Goal: Transaction & Acquisition: Purchase product/service

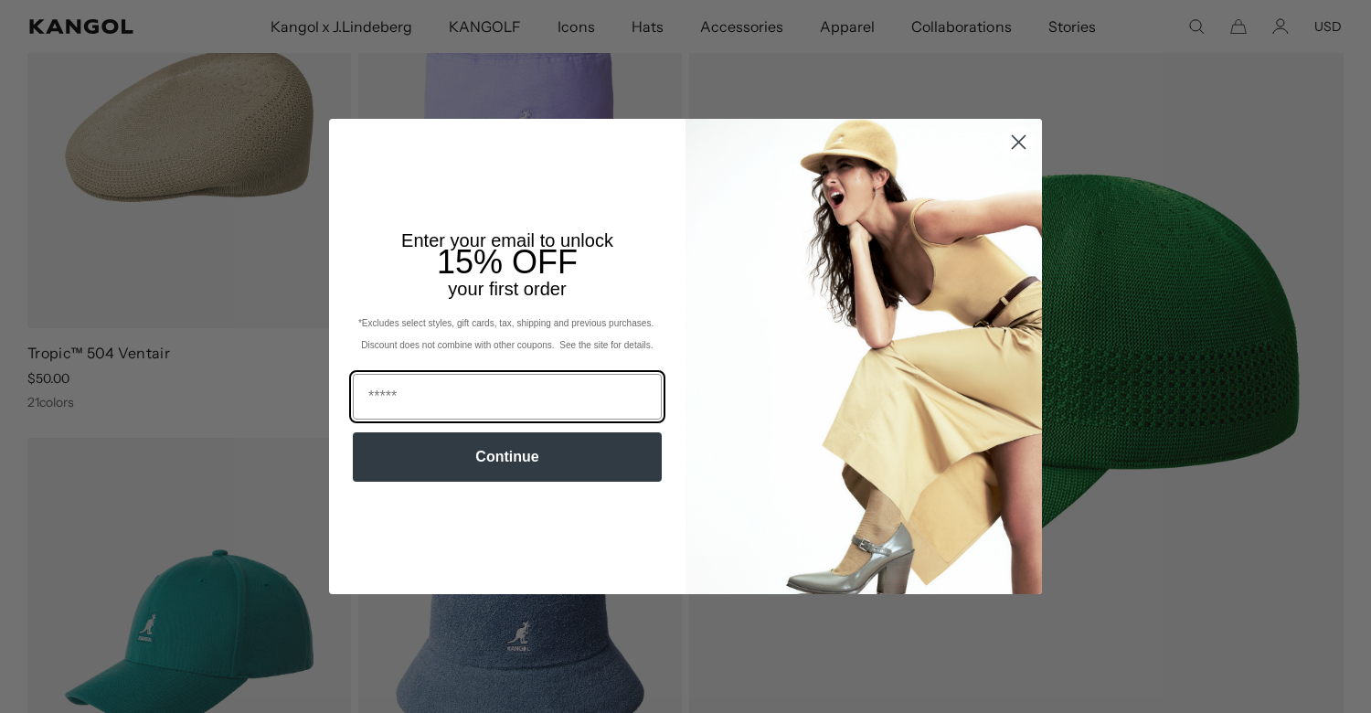
scroll to position [0, 377]
type input "**********"
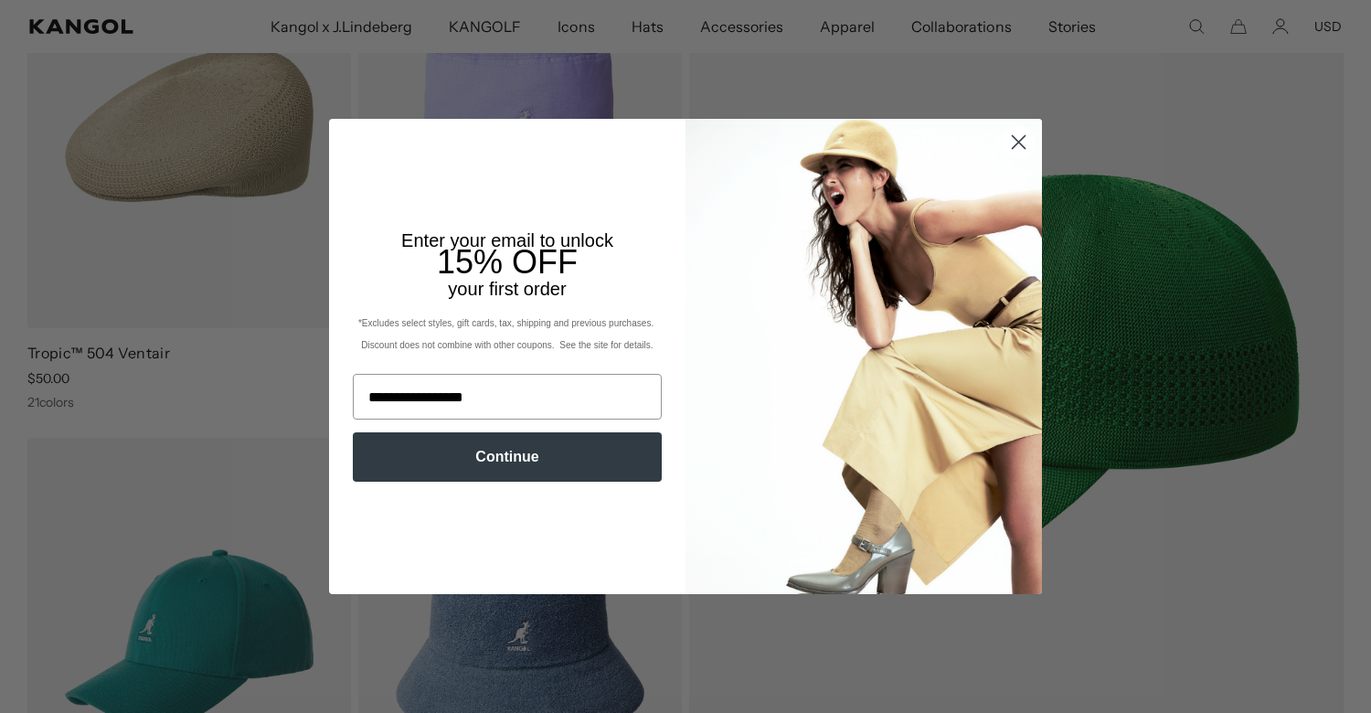
click at [497, 468] on button "Continue" at bounding box center [507, 456] width 309 height 49
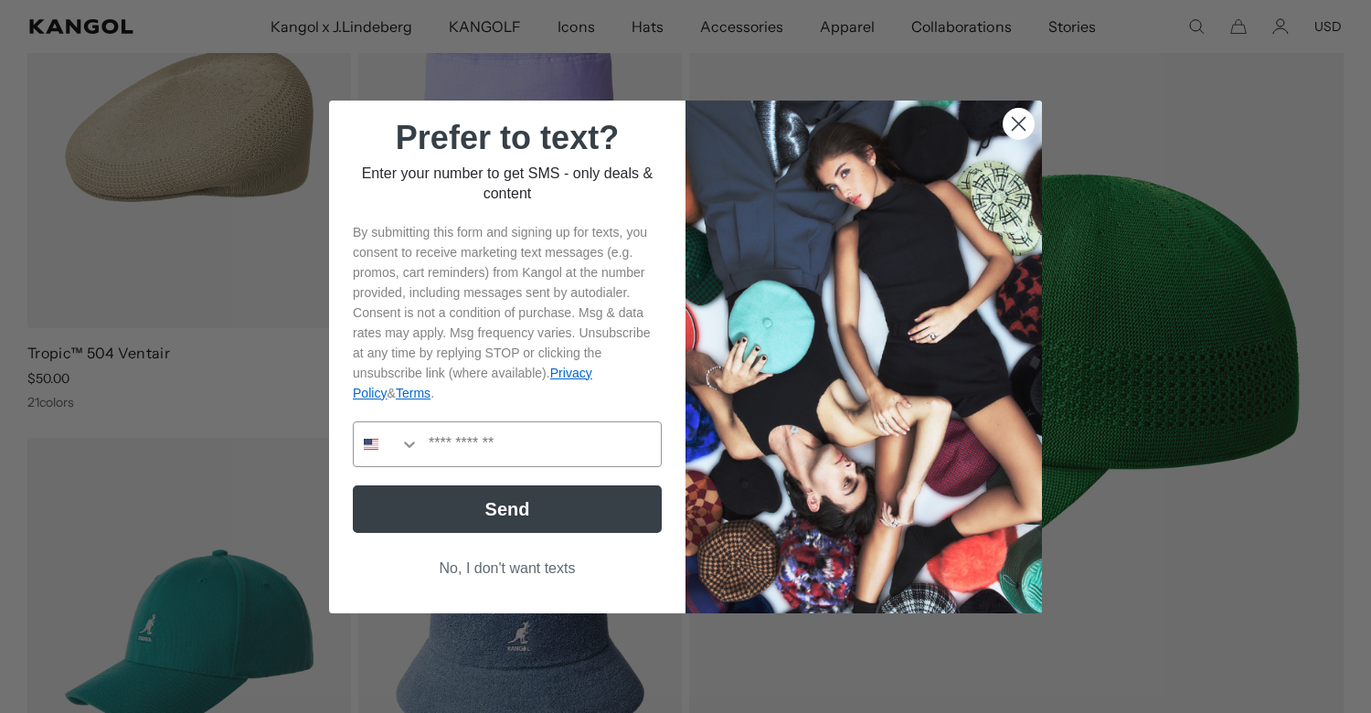
type input "*"
type input "**********"
click at [505, 510] on button "Send" at bounding box center [507, 509] width 309 height 48
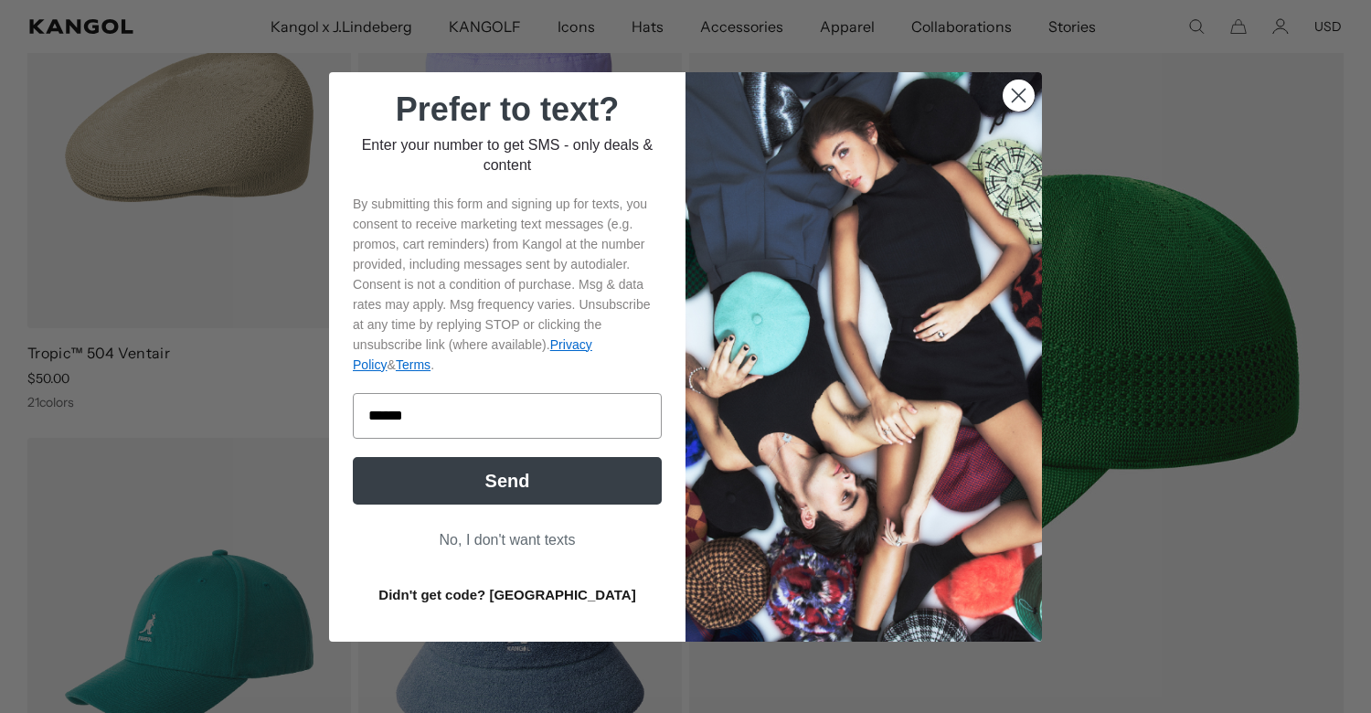
type input "******"
click input "******" at bounding box center [0, 0] width 0 height 0
click at [518, 473] on button "Send" at bounding box center [507, 481] width 309 height 48
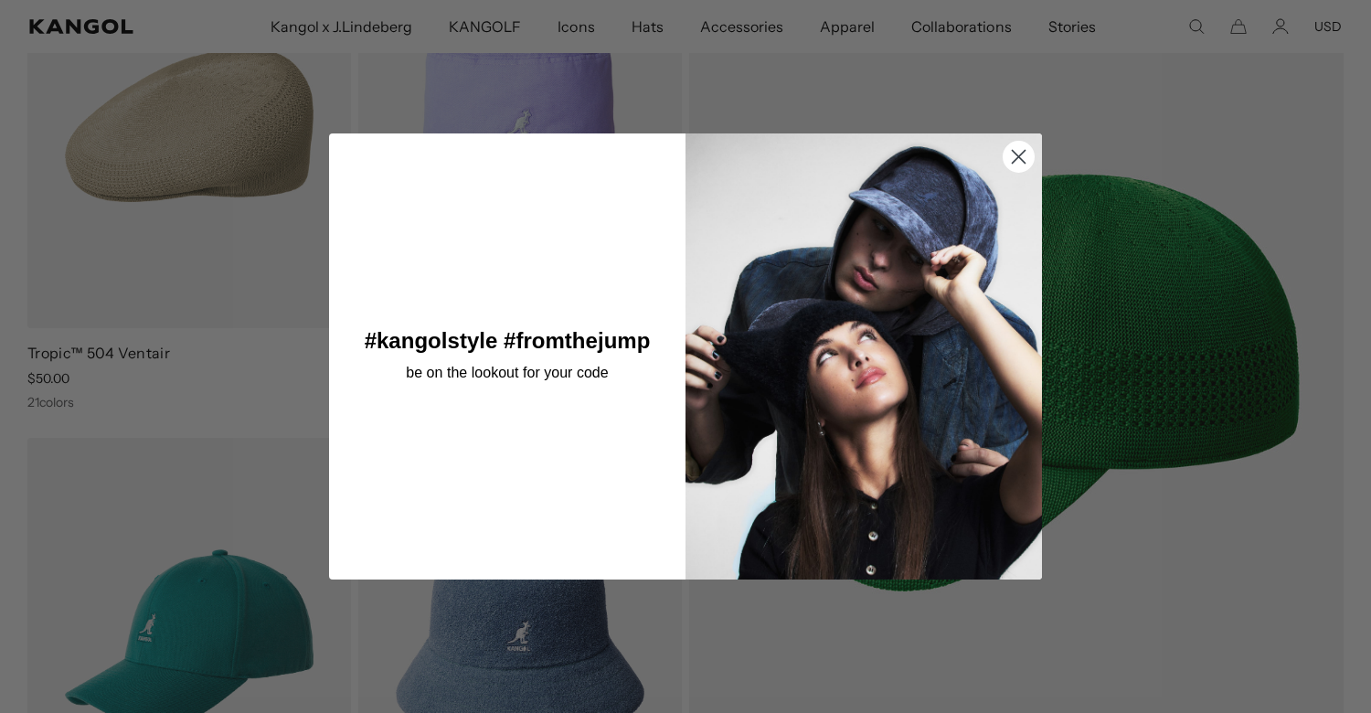
click at [1018, 150] on circle "Close dialog" at bounding box center [1019, 156] width 30 height 30
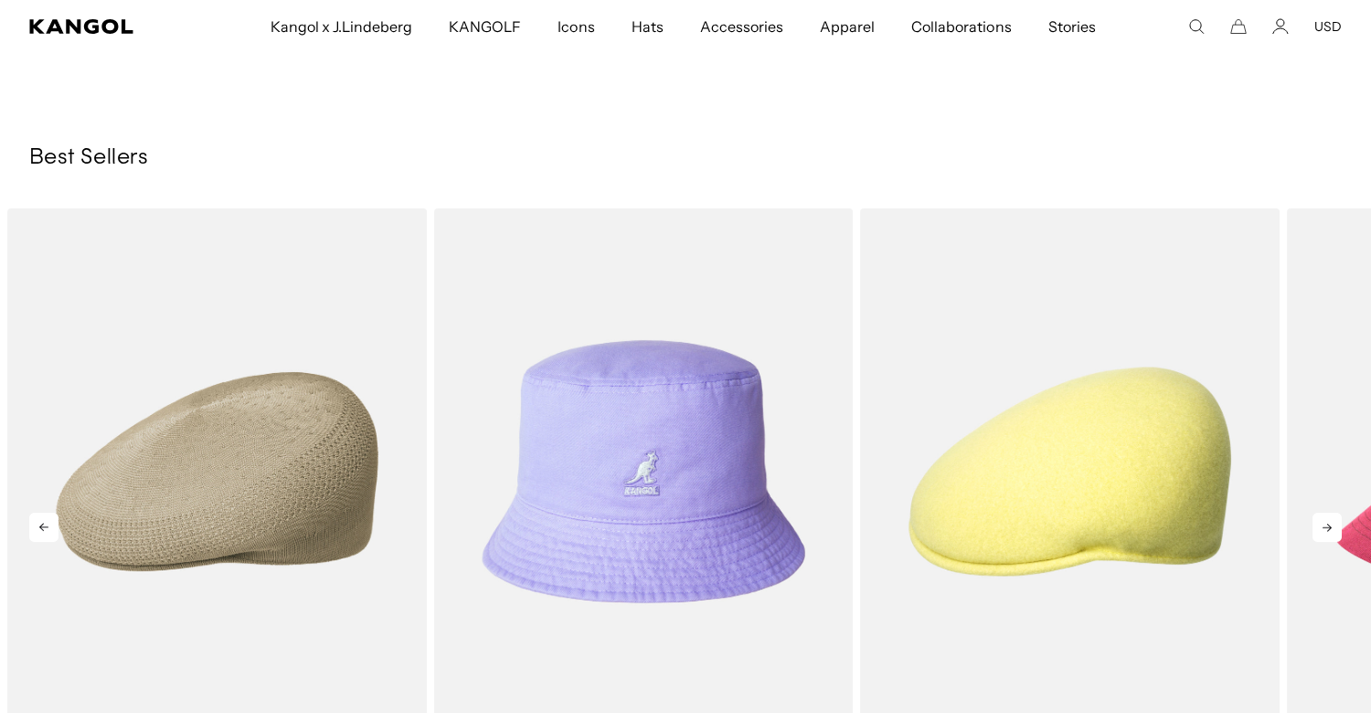
click at [1323, 520] on icon at bounding box center [1326, 527] width 29 height 29
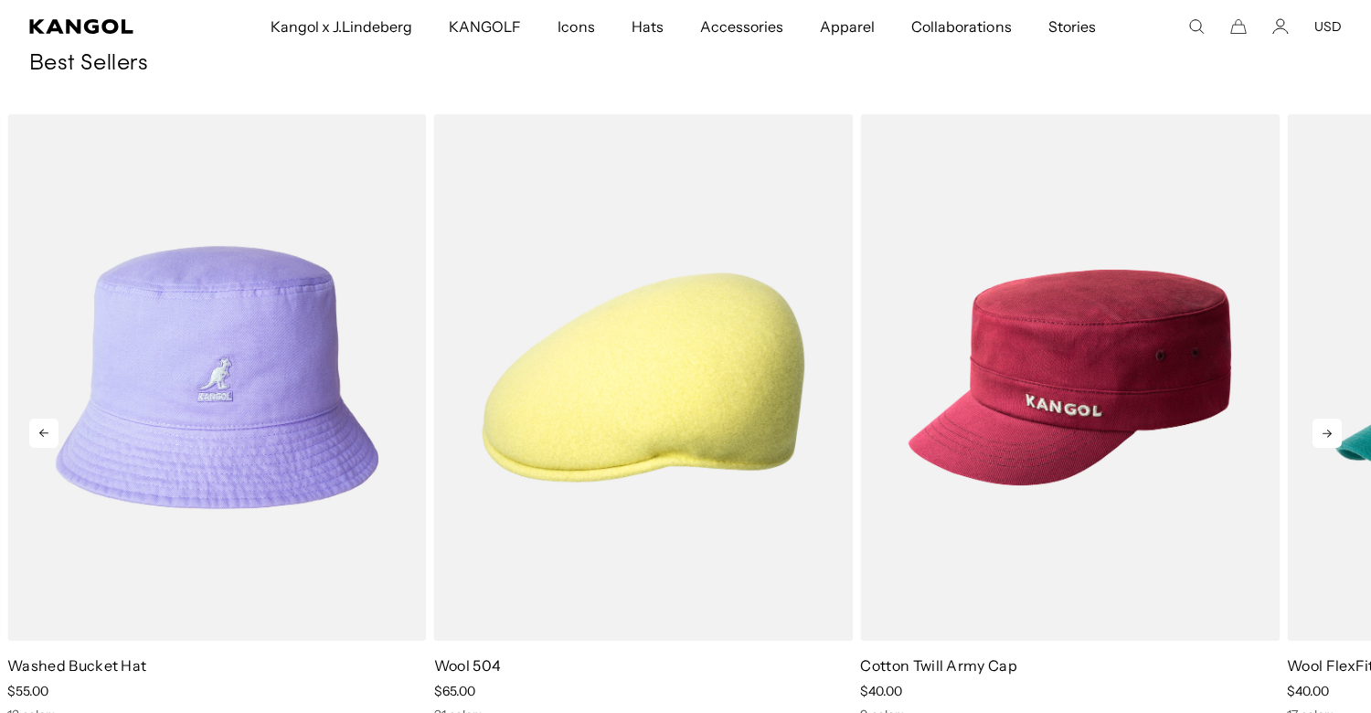
click at [1327, 424] on icon at bounding box center [1326, 433] width 29 height 29
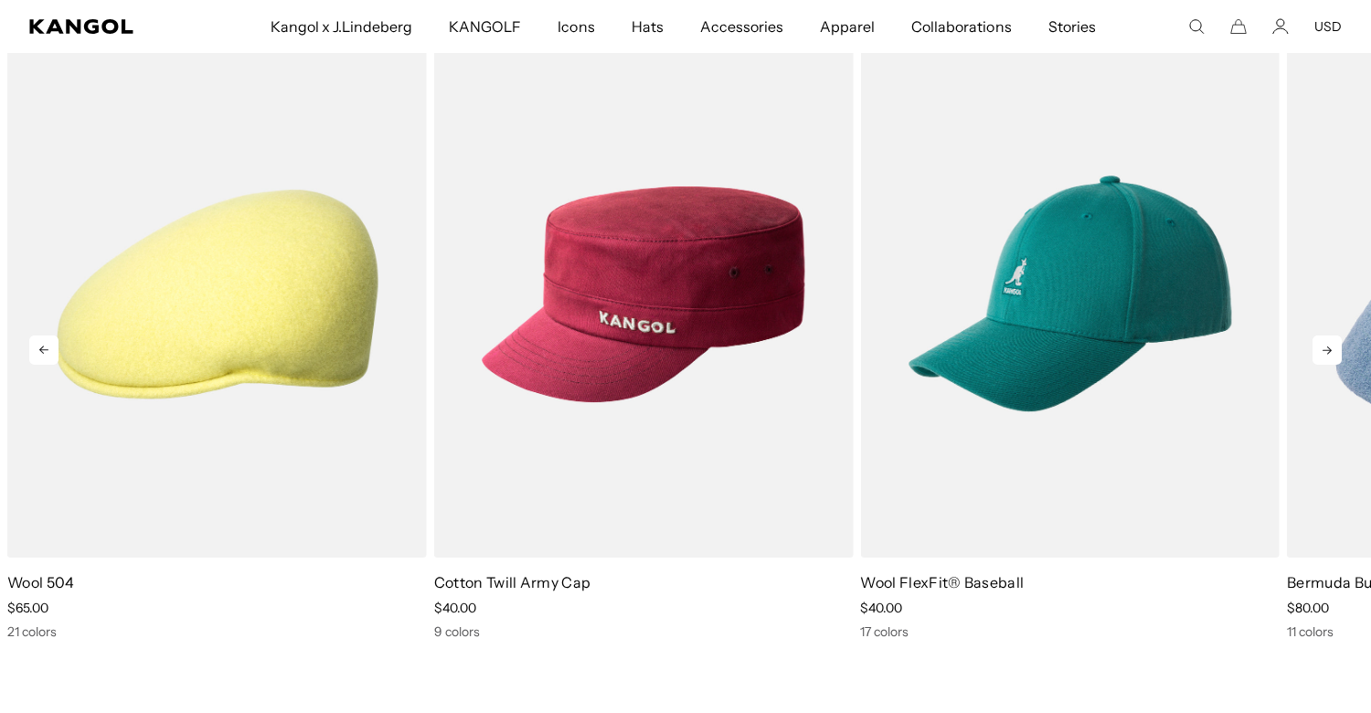
click at [1327, 345] on icon at bounding box center [1326, 349] width 29 height 29
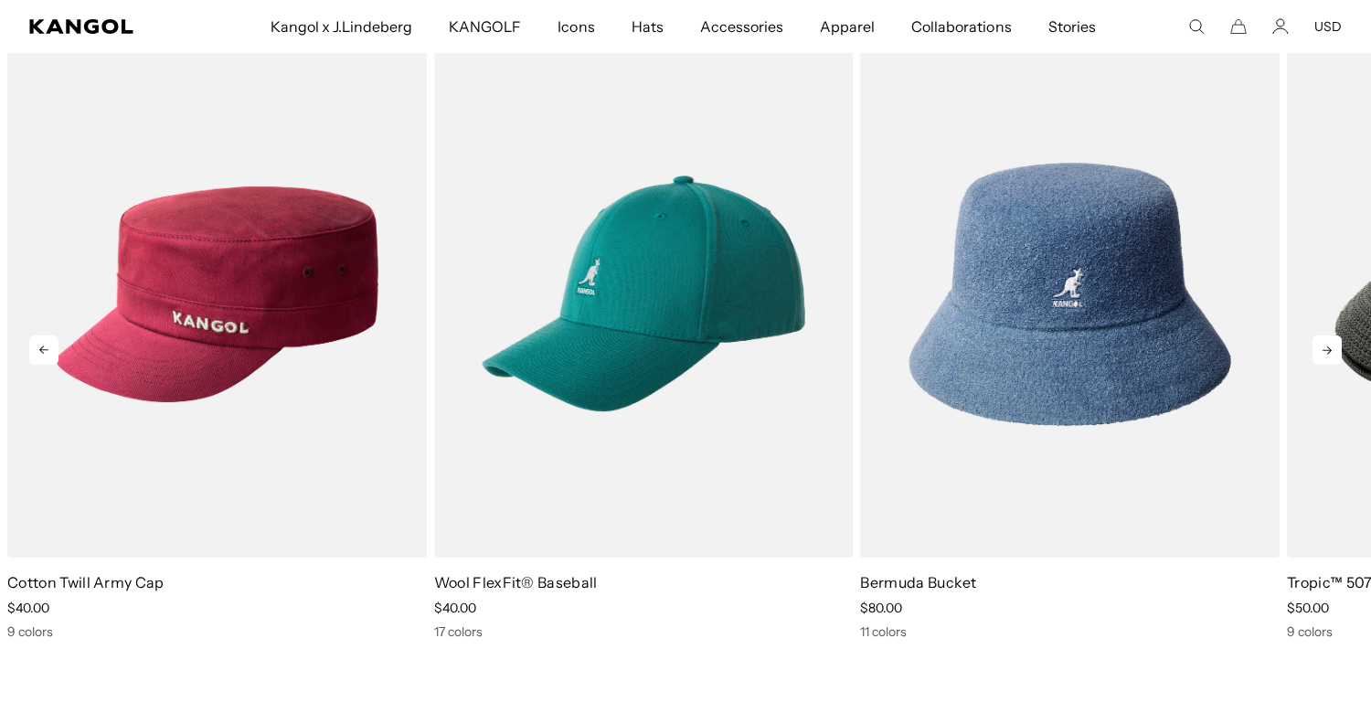
click at [1330, 351] on icon at bounding box center [1327, 350] width 9 height 8
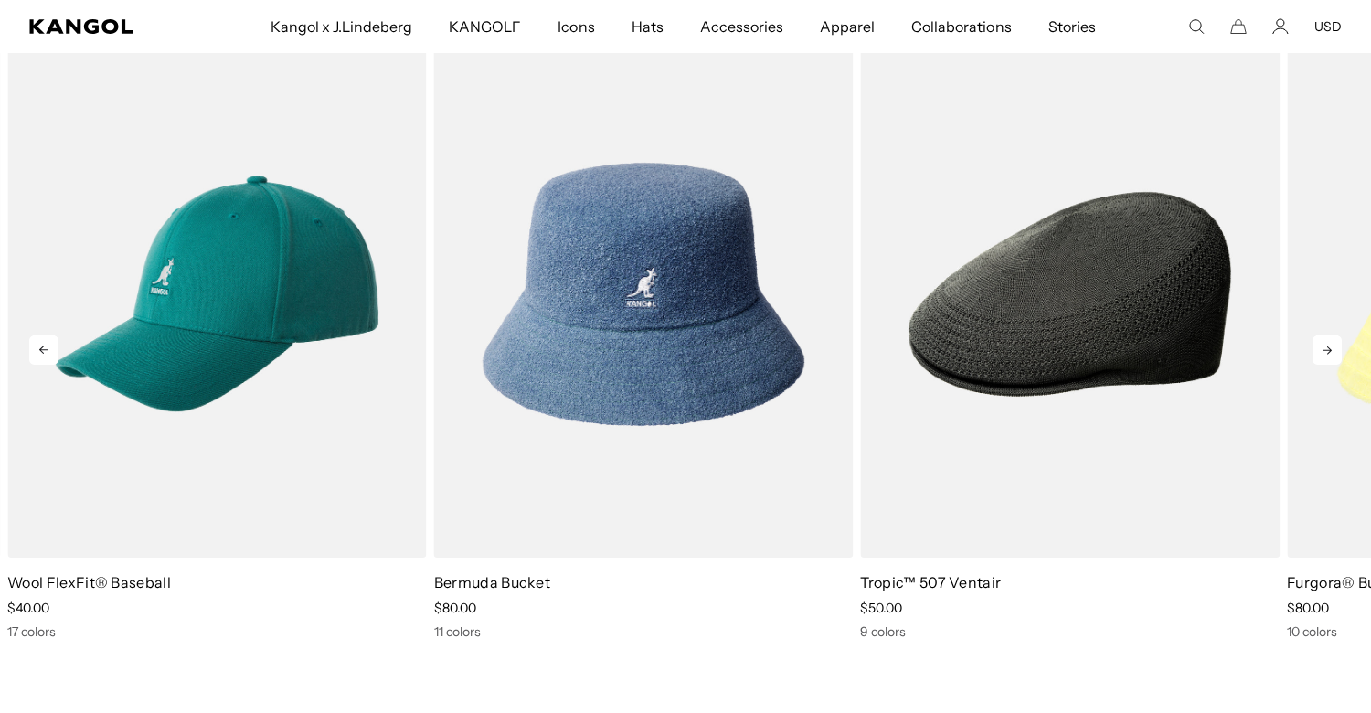
click at [1330, 351] on icon at bounding box center [1327, 350] width 9 height 8
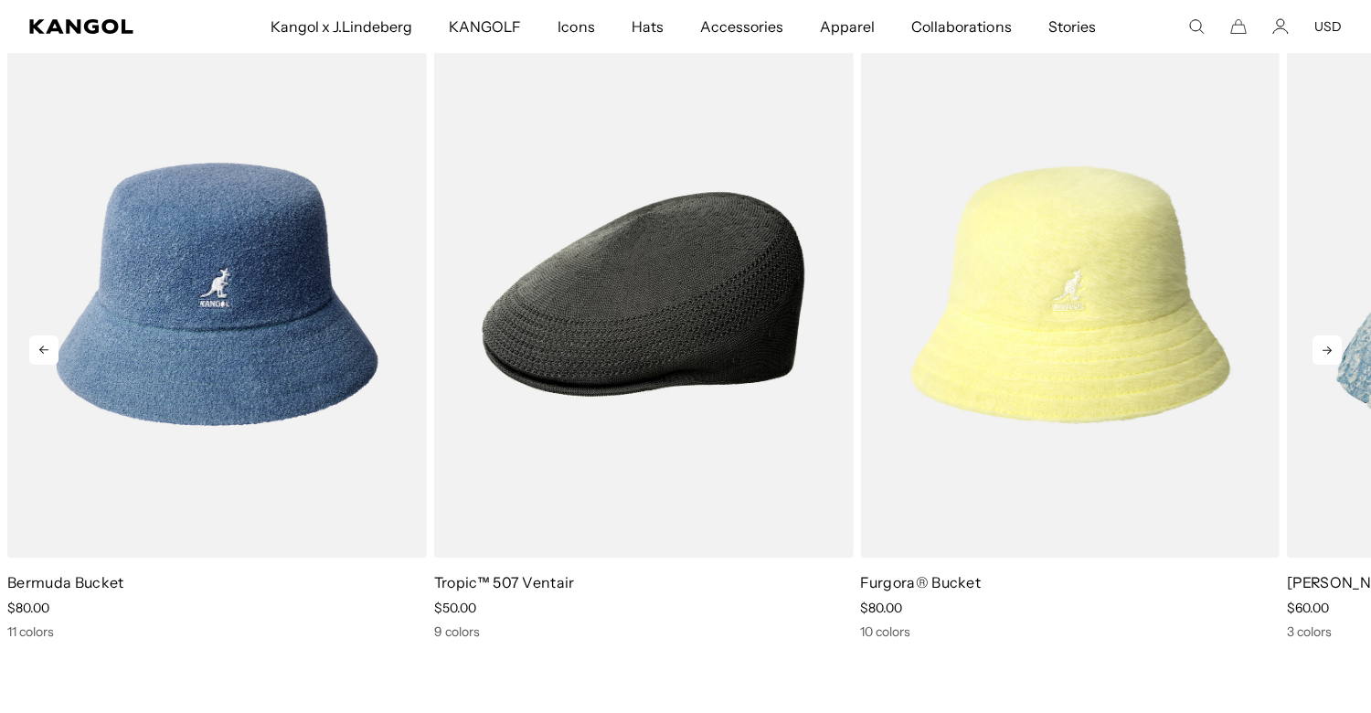
click at [1330, 351] on icon at bounding box center [1327, 350] width 9 height 8
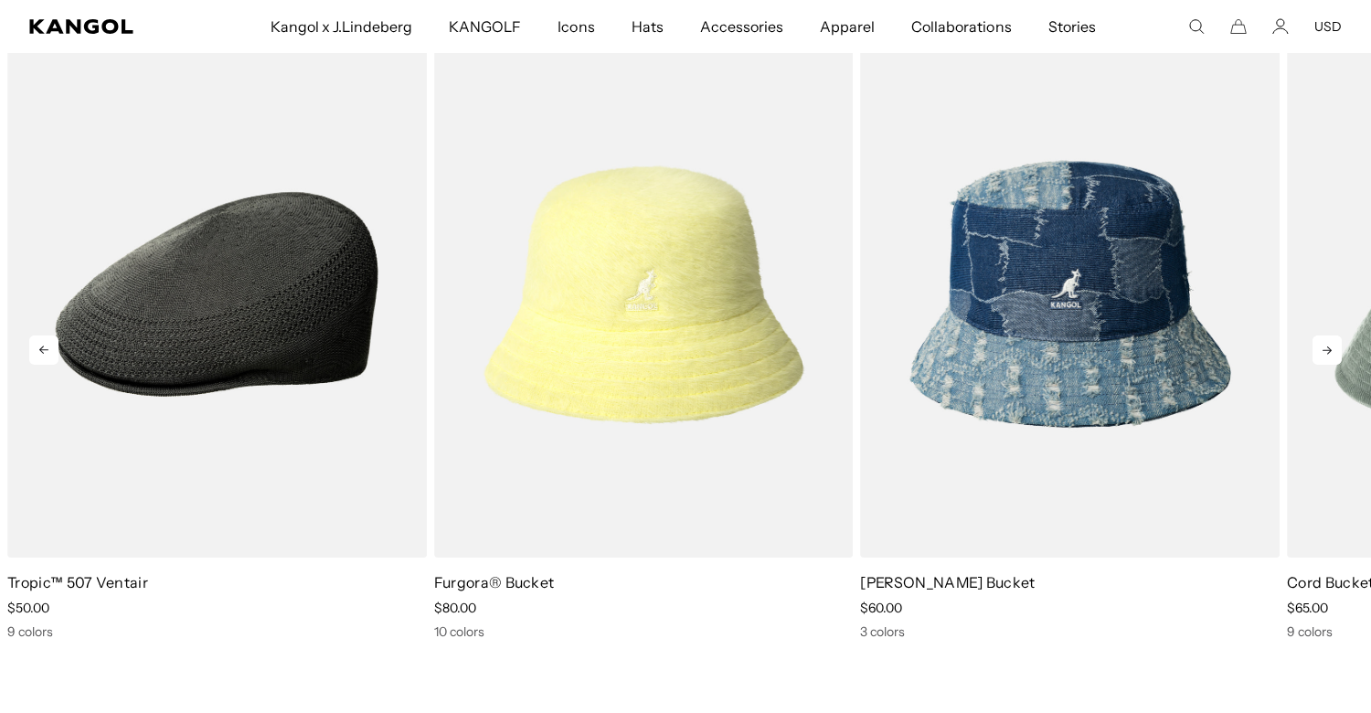
click at [1324, 345] on icon at bounding box center [1326, 349] width 29 height 29
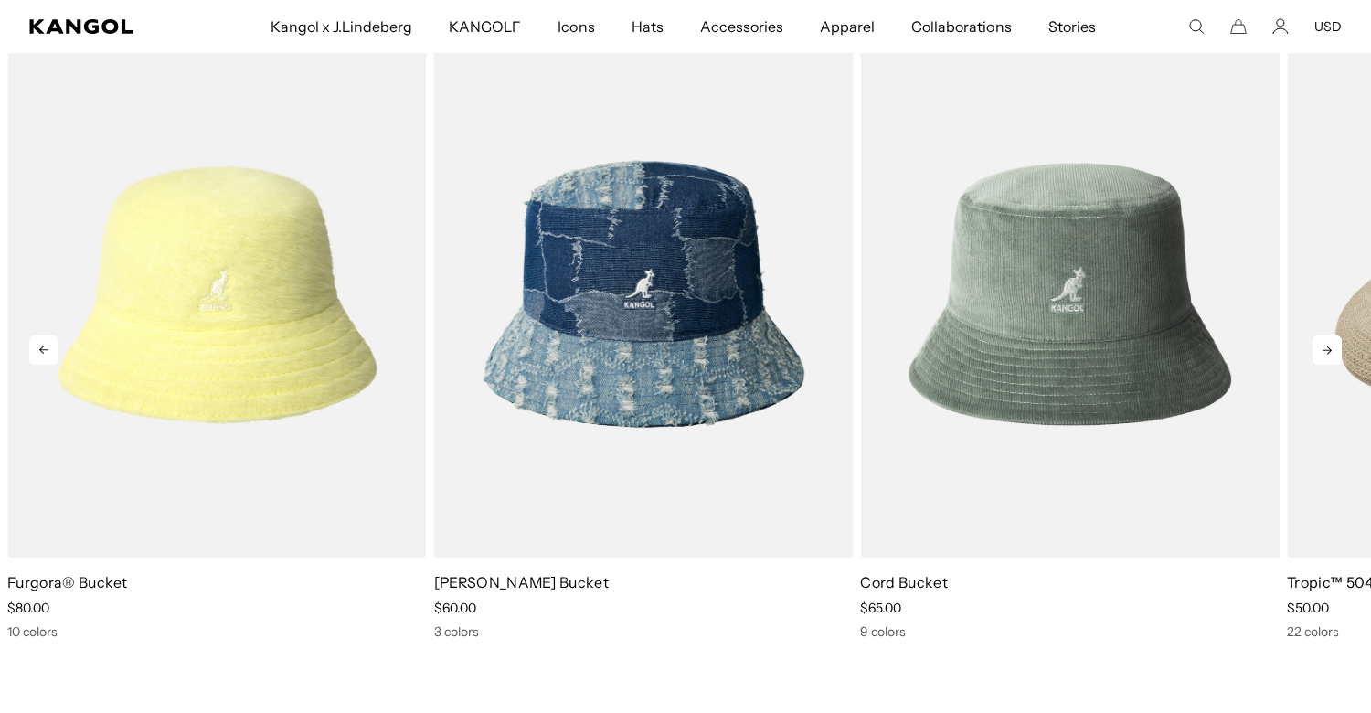
click at [1324, 345] on icon at bounding box center [1326, 349] width 29 height 29
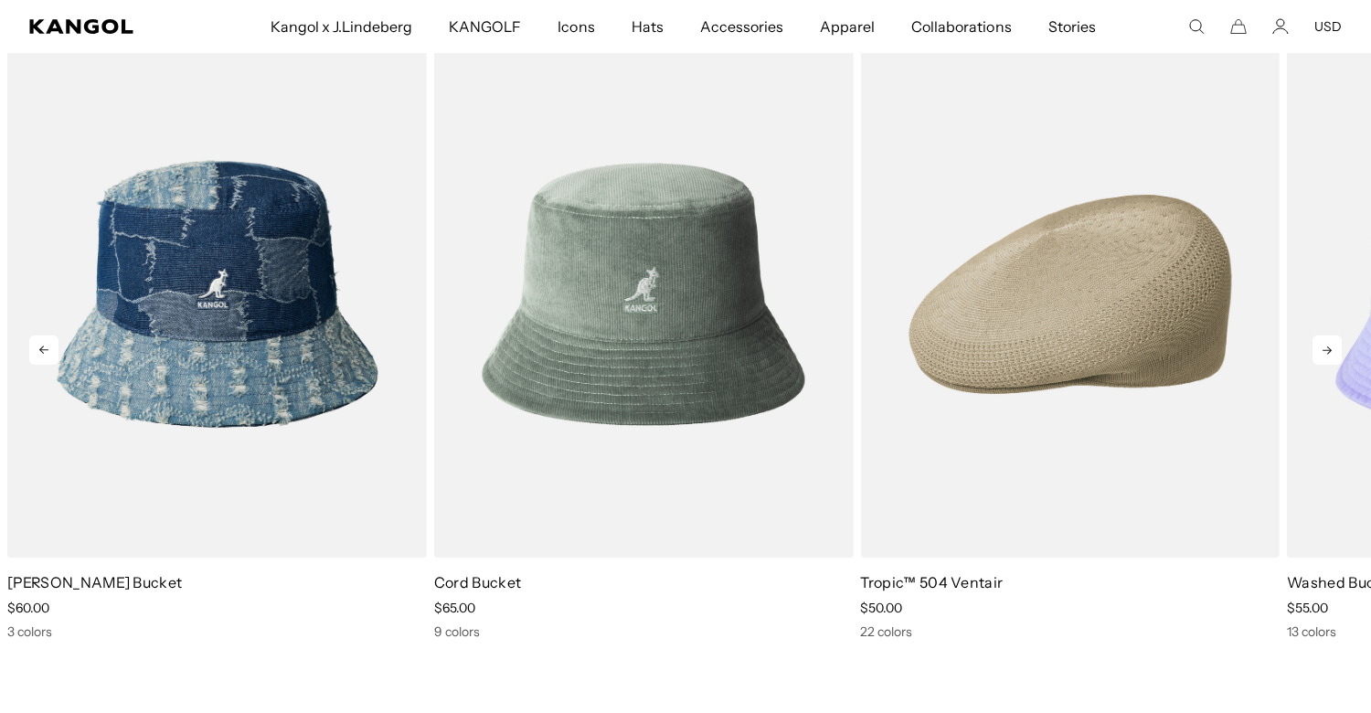
click at [1324, 345] on icon at bounding box center [1326, 349] width 29 height 29
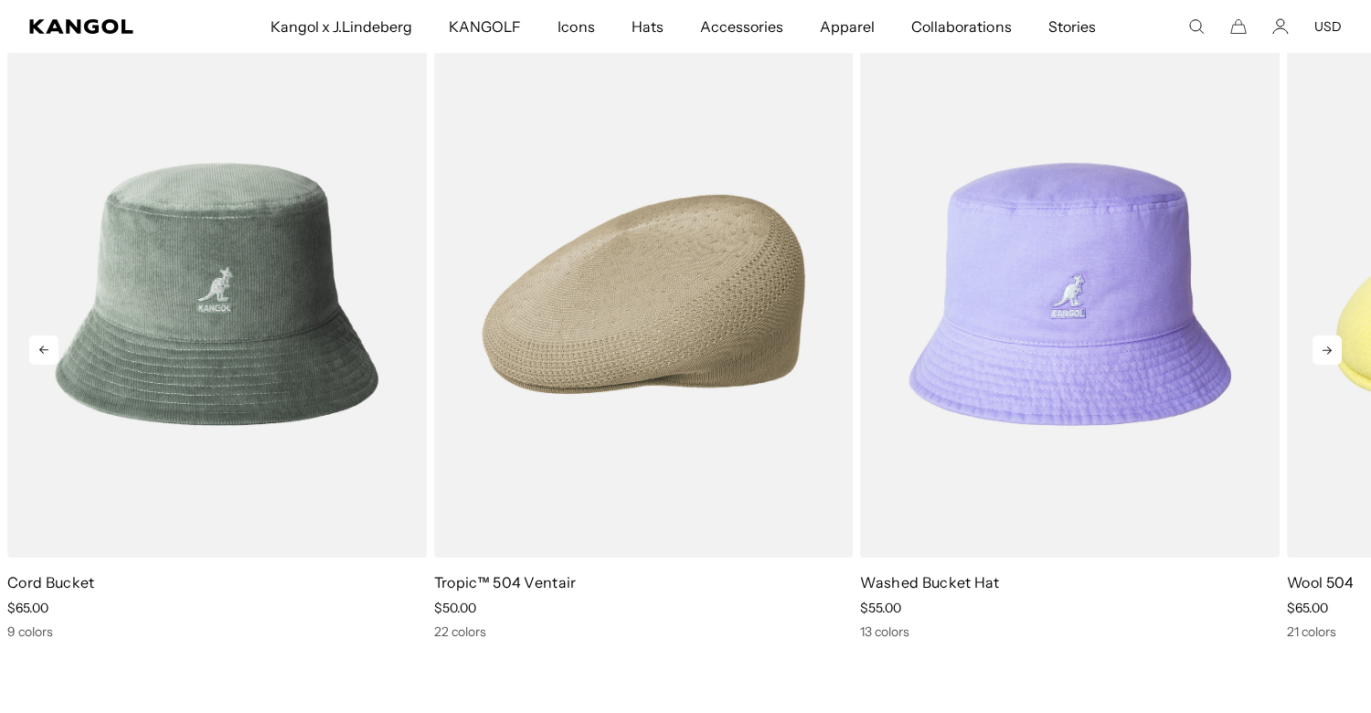
click at [1324, 345] on icon at bounding box center [1326, 349] width 29 height 29
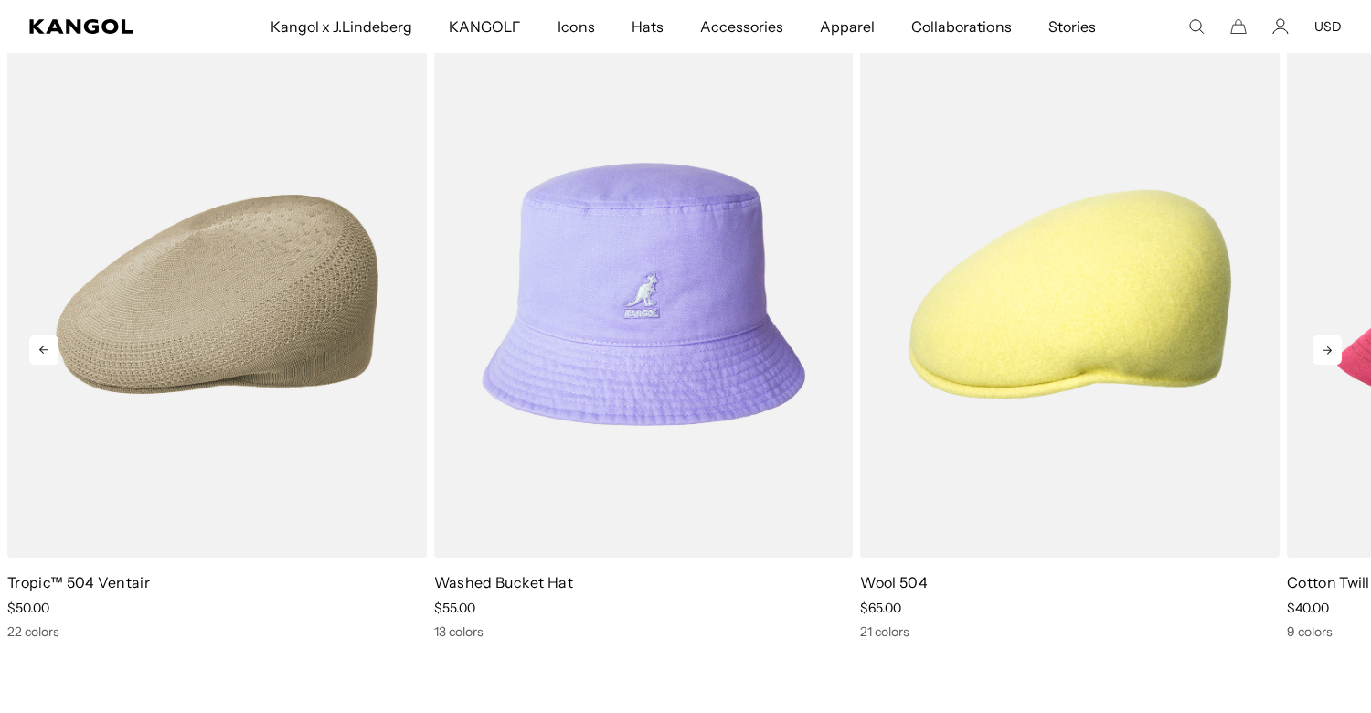
click at [1324, 345] on icon at bounding box center [1326, 349] width 29 height 29
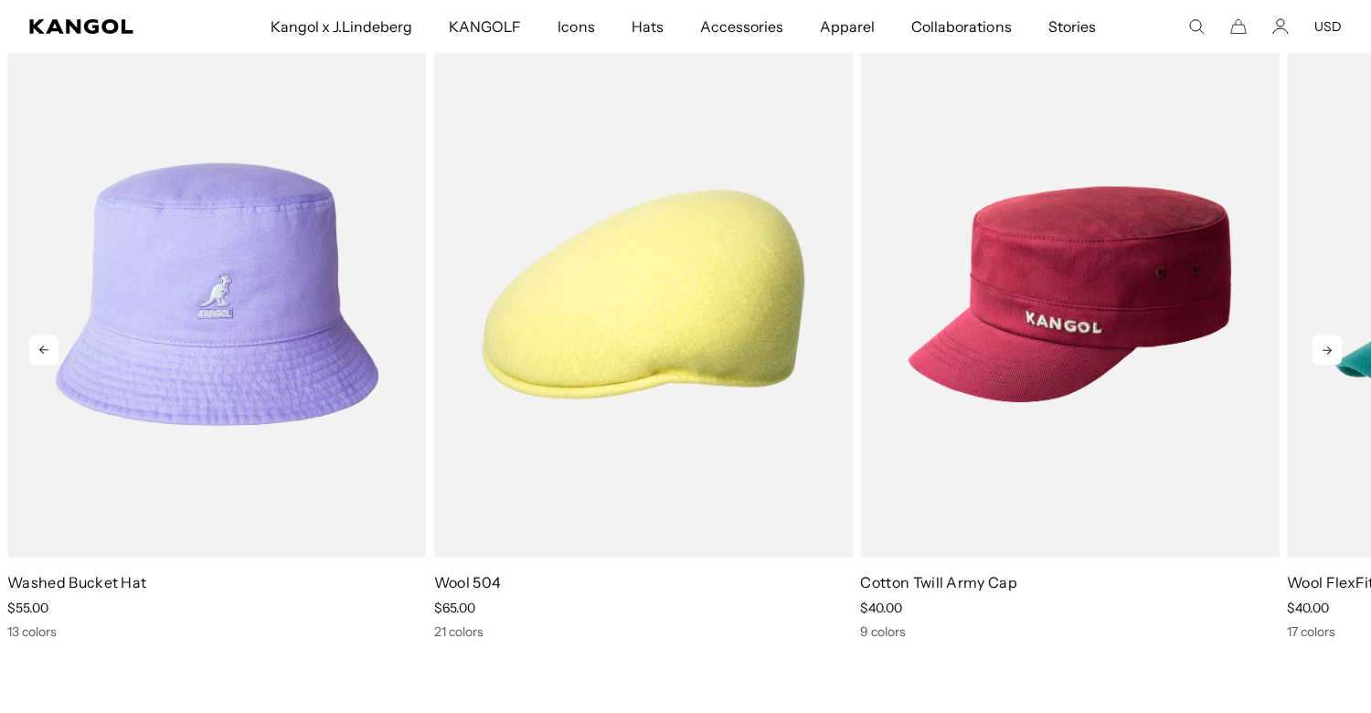
click at [1324, 346] on icon at bounding box center [1326, 349] width 29 height 29
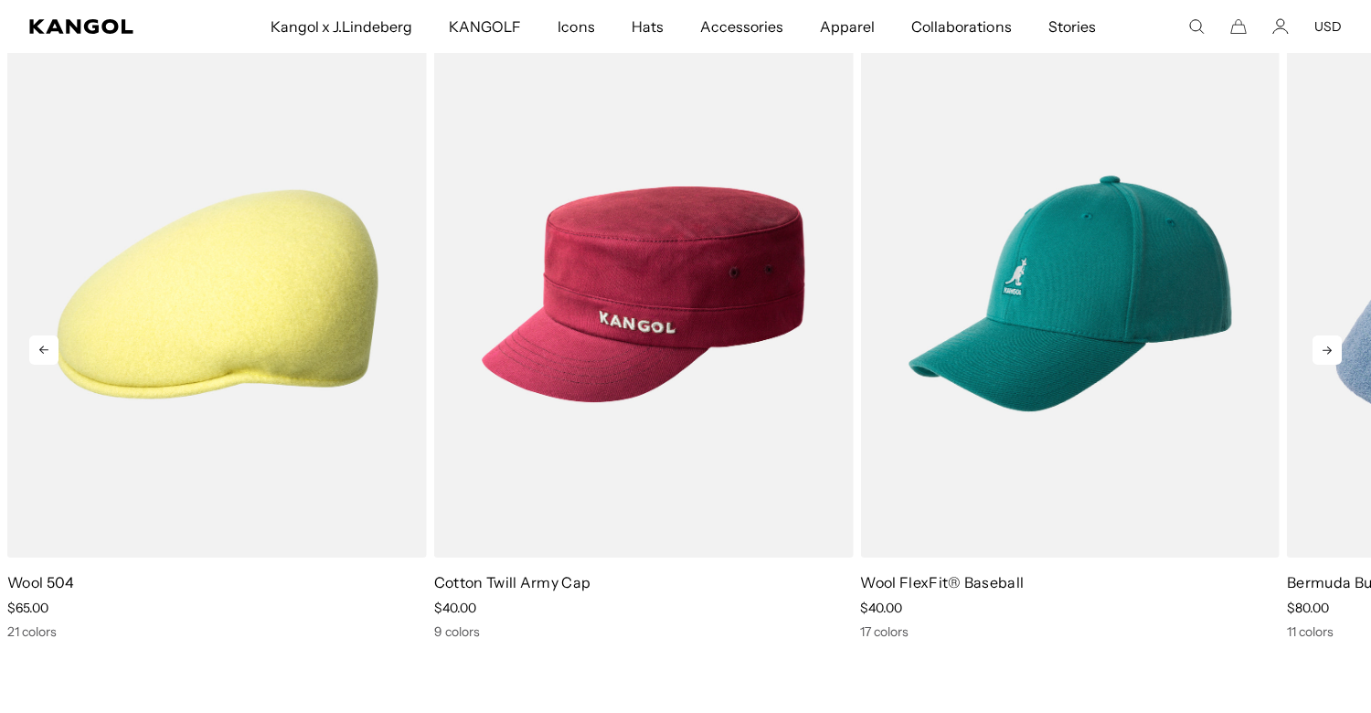
click at [1324, 346] on icon at bounding box center [1326, 349] width 29 height 29
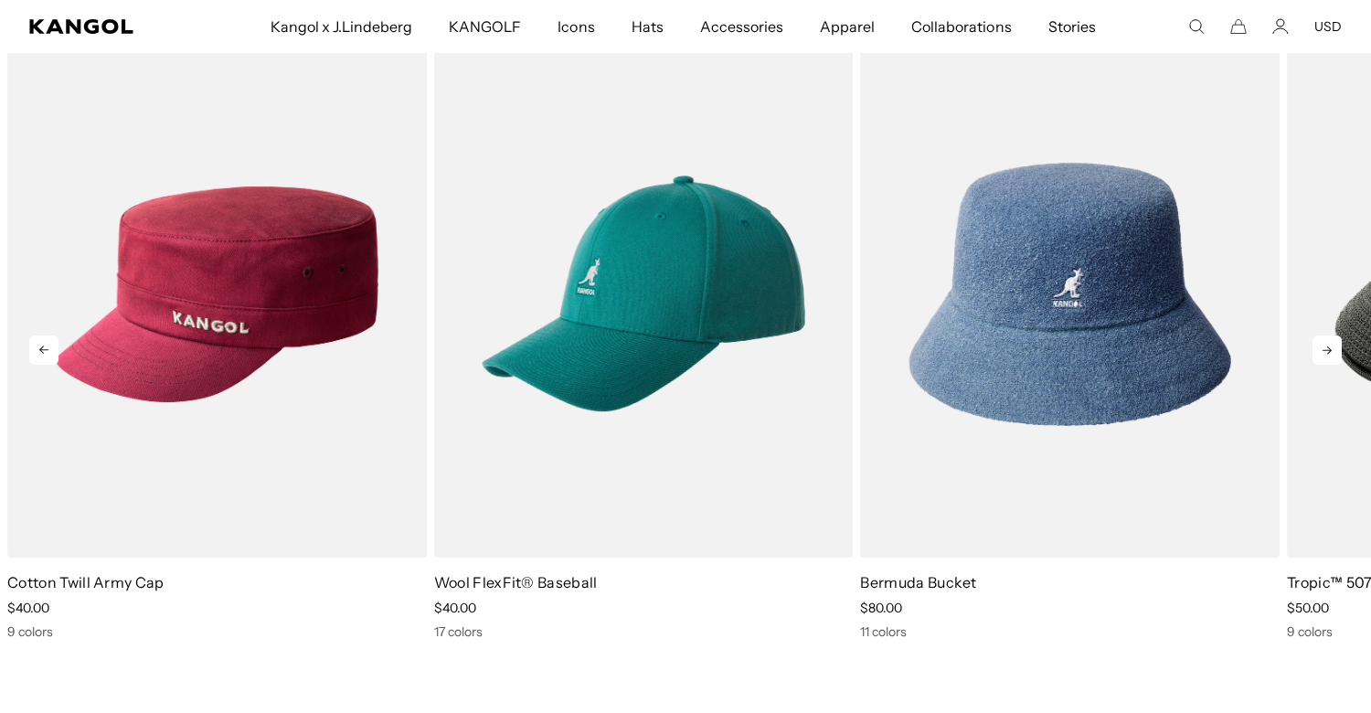
click at [1324, 348] on icon at bounding box center [1326, 349] width 29 height 29
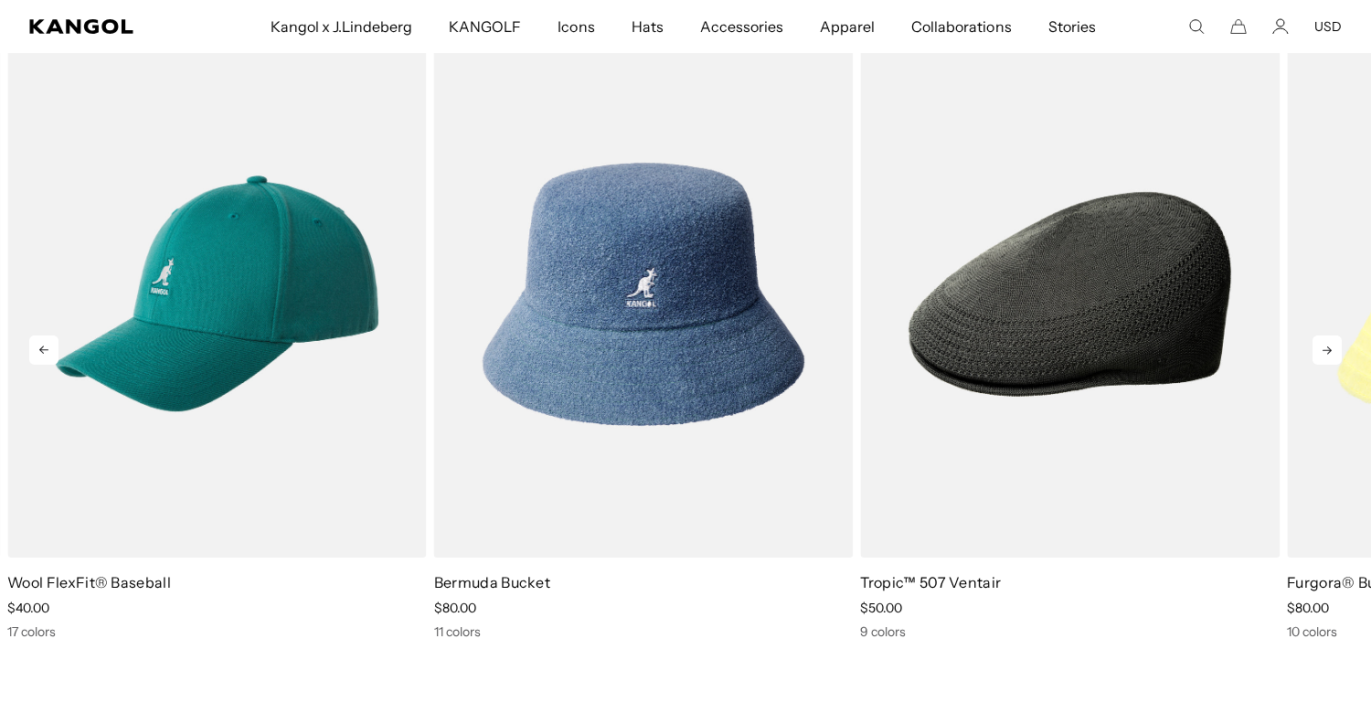
click at [1324, 348] on icon at bounding box center [1326, 349] width 29 height 29
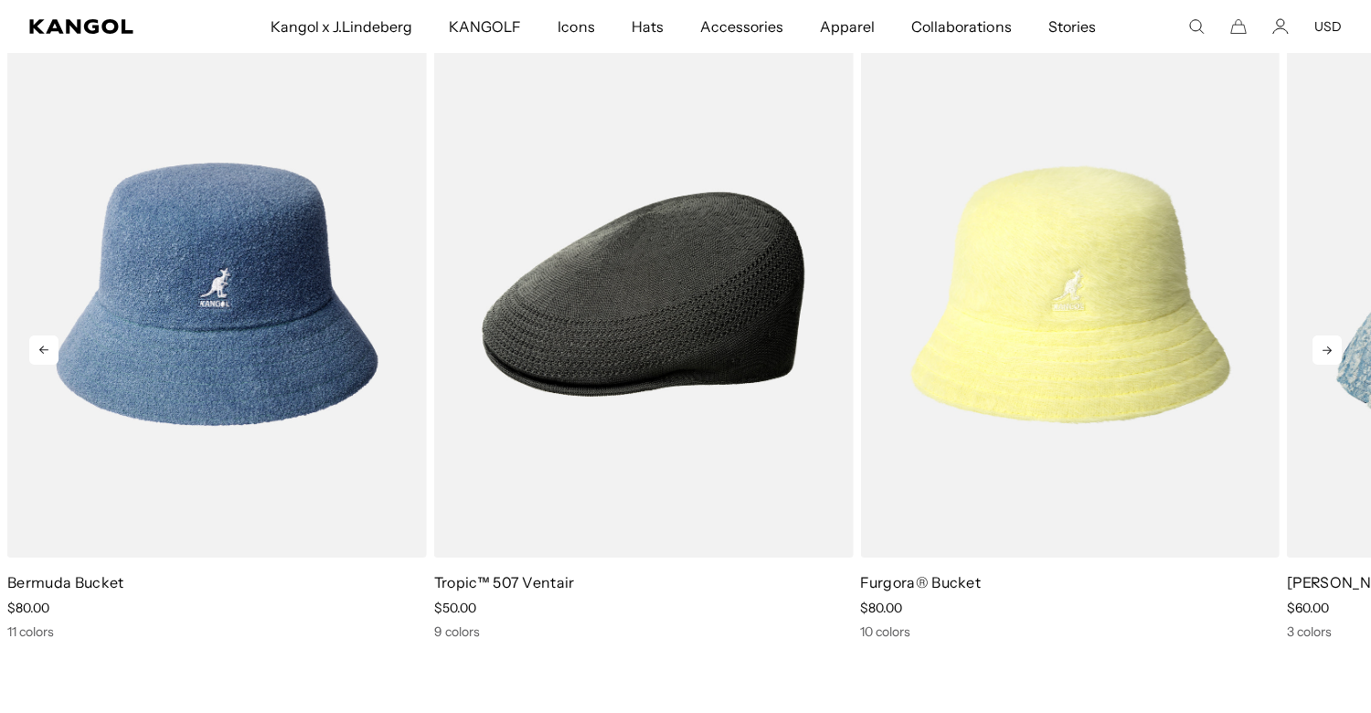
click at [1324, 348] on icon at bounding box center [1326, 349] width 29 height 29
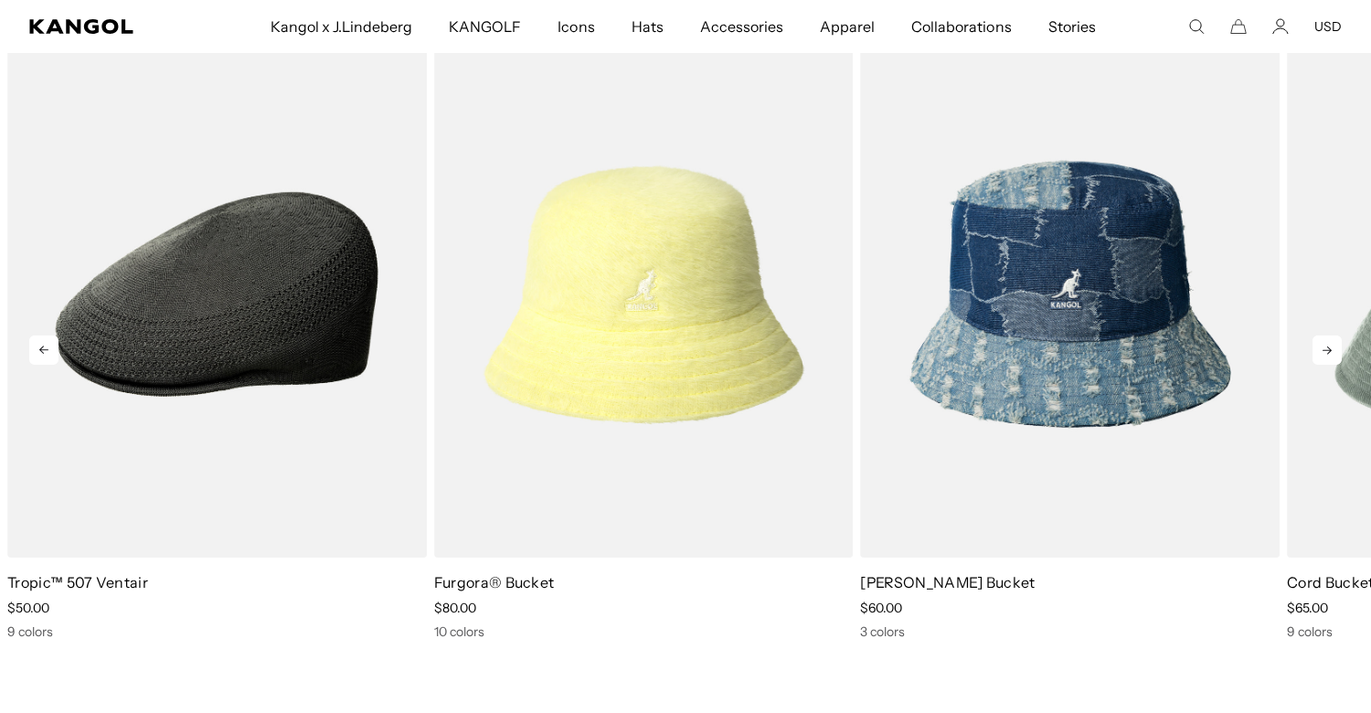
click at [1324, 349] on icon at bounding box center [1326, 349] width 29 height 29
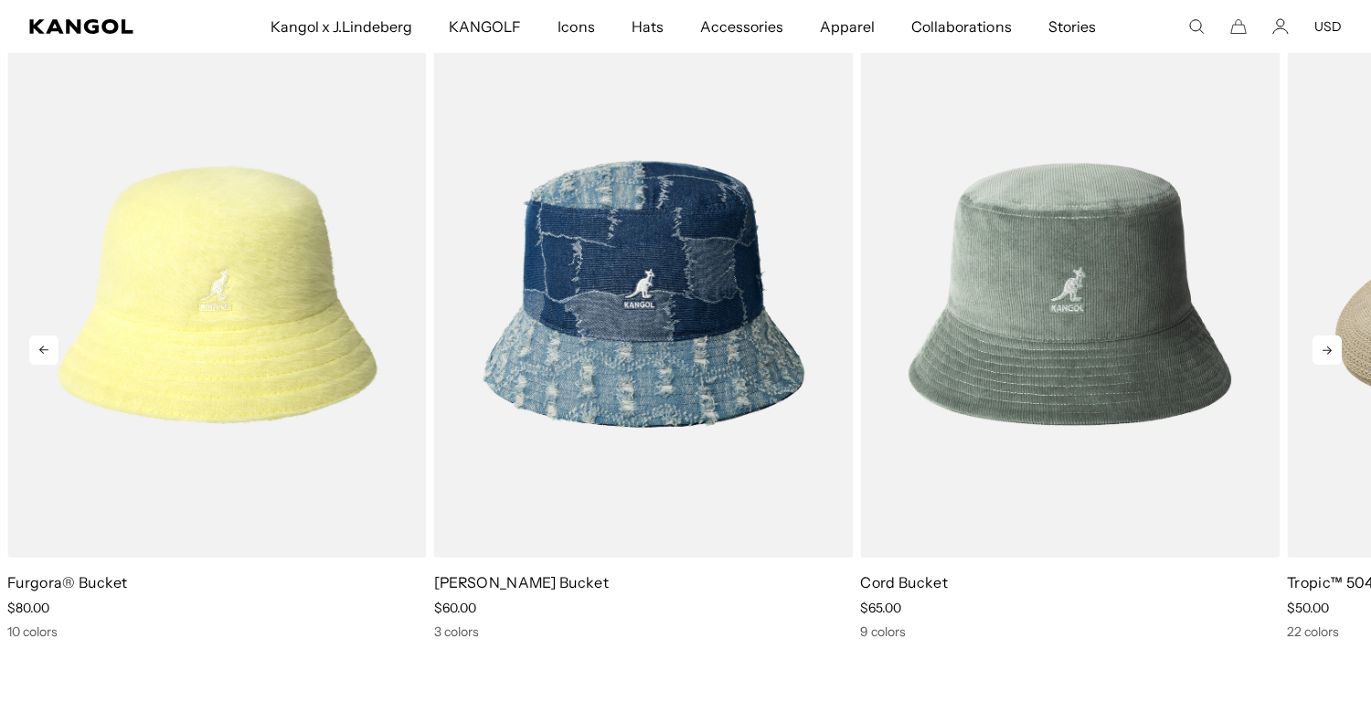
click at [1326, 348] on icon at bounding box center [1326, 349] width 29 height 29
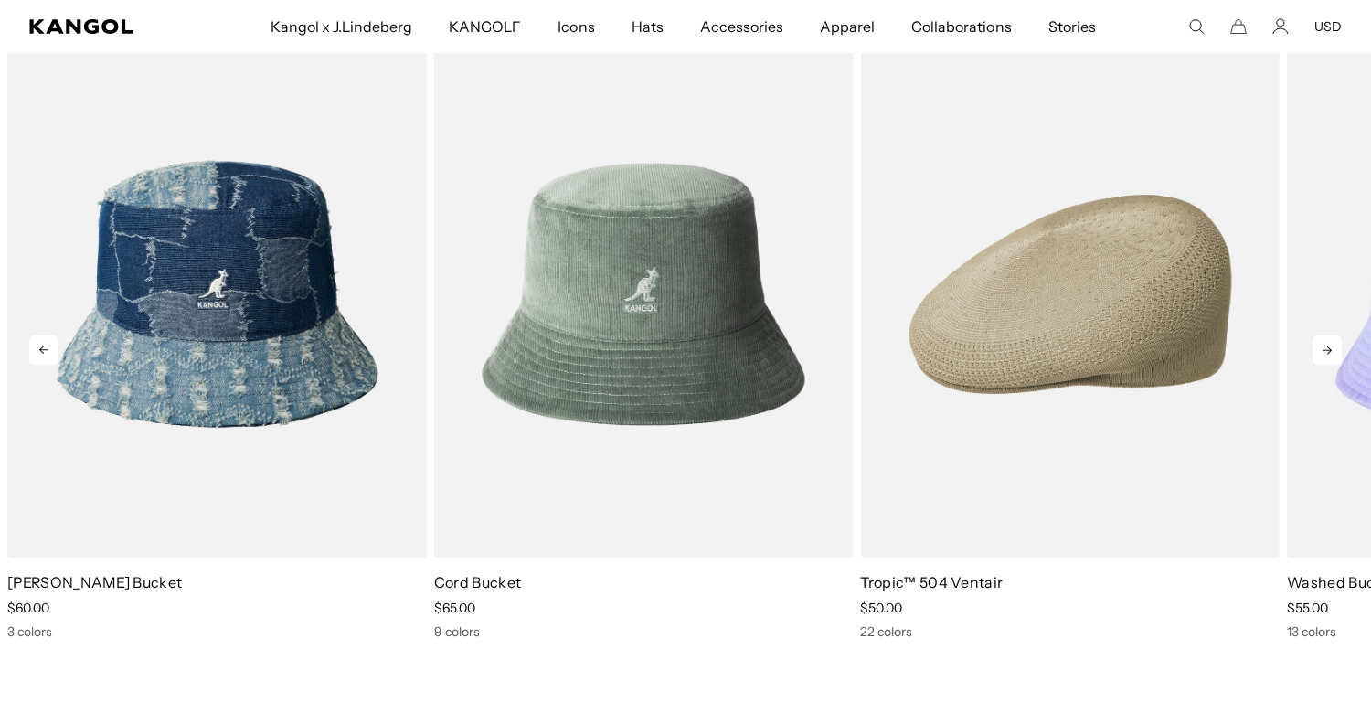
click at [1326, 348] on icon at bounding box center [1326, 349] width 29 height 29
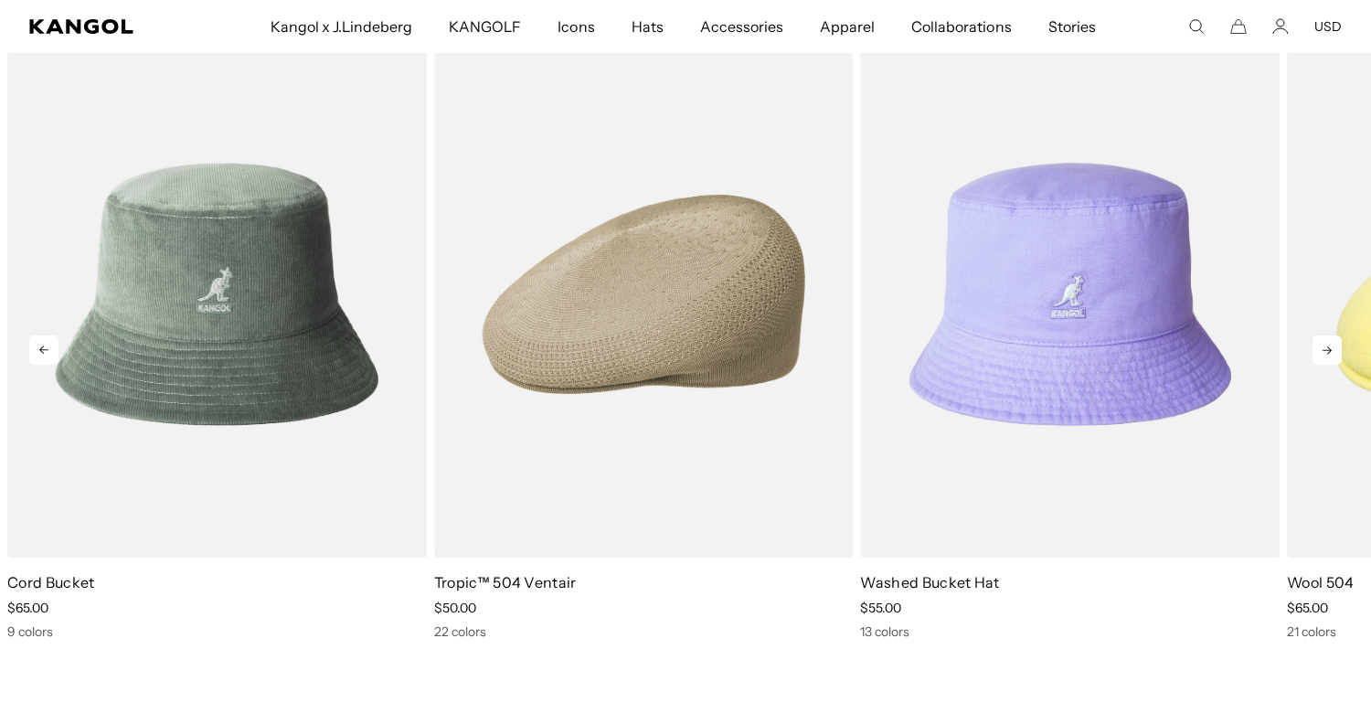
click at [1326, 348] on icon at bounding box center [1326, 349] width 29 height 29
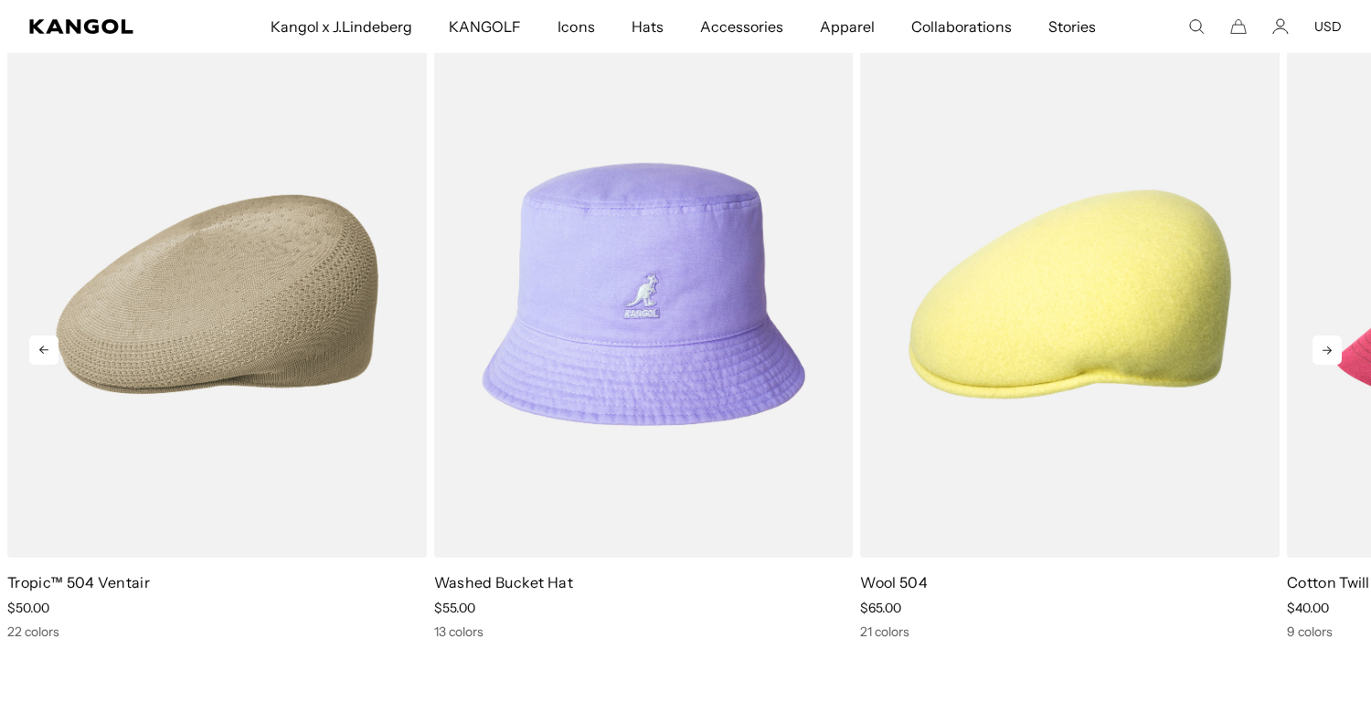
click at [1326, 348] on icon at bounding box center [1326, 349] width 29 height 29
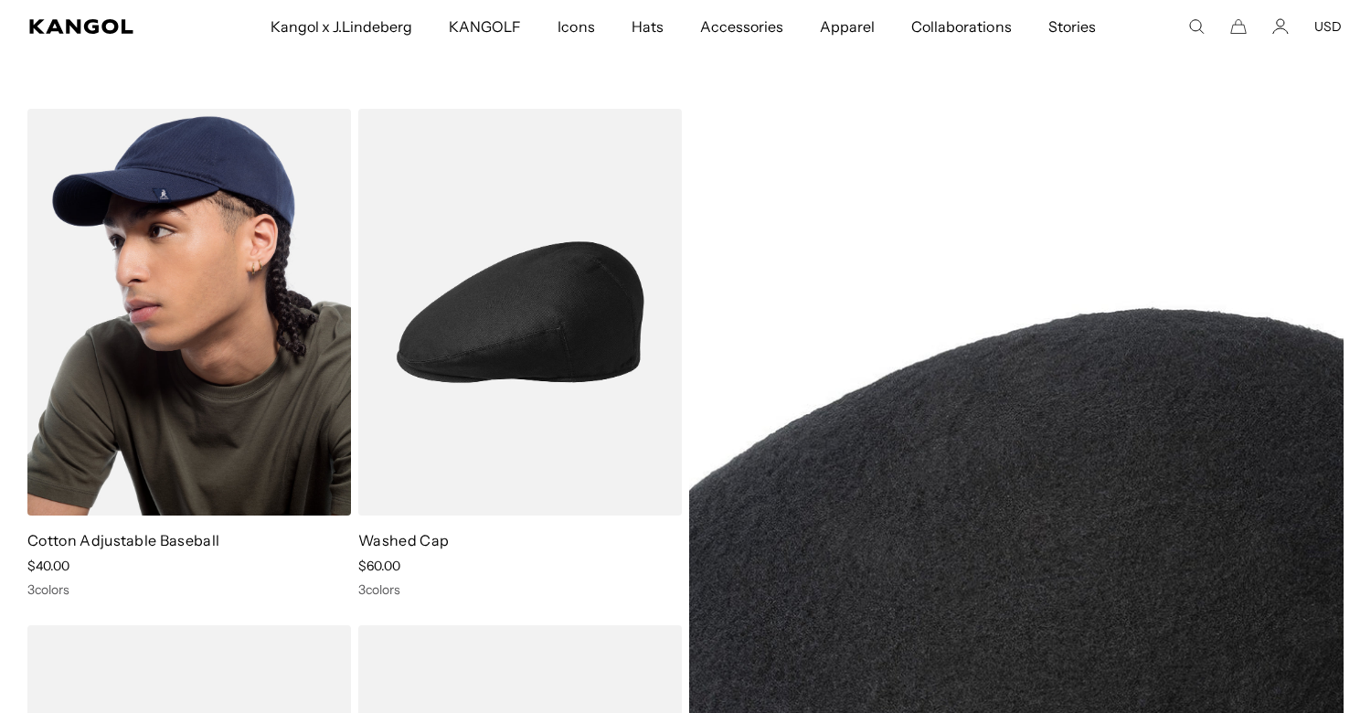
click at [111, 541] on link "Cotton Adjustable Baseball" at bounding box center [123, 540] width 192 height 18
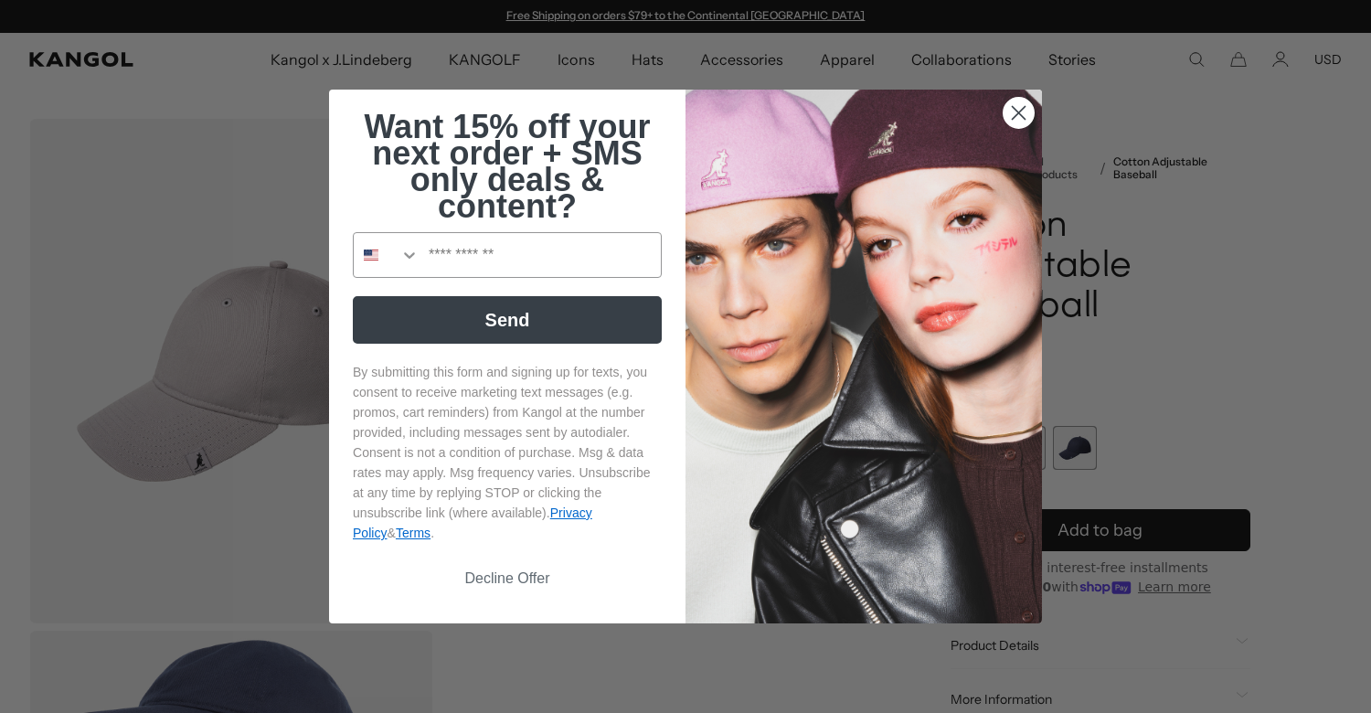
click at [1026, 111] on circle "Close dialog" at bounding box center [1019, 113] width 30 height 30
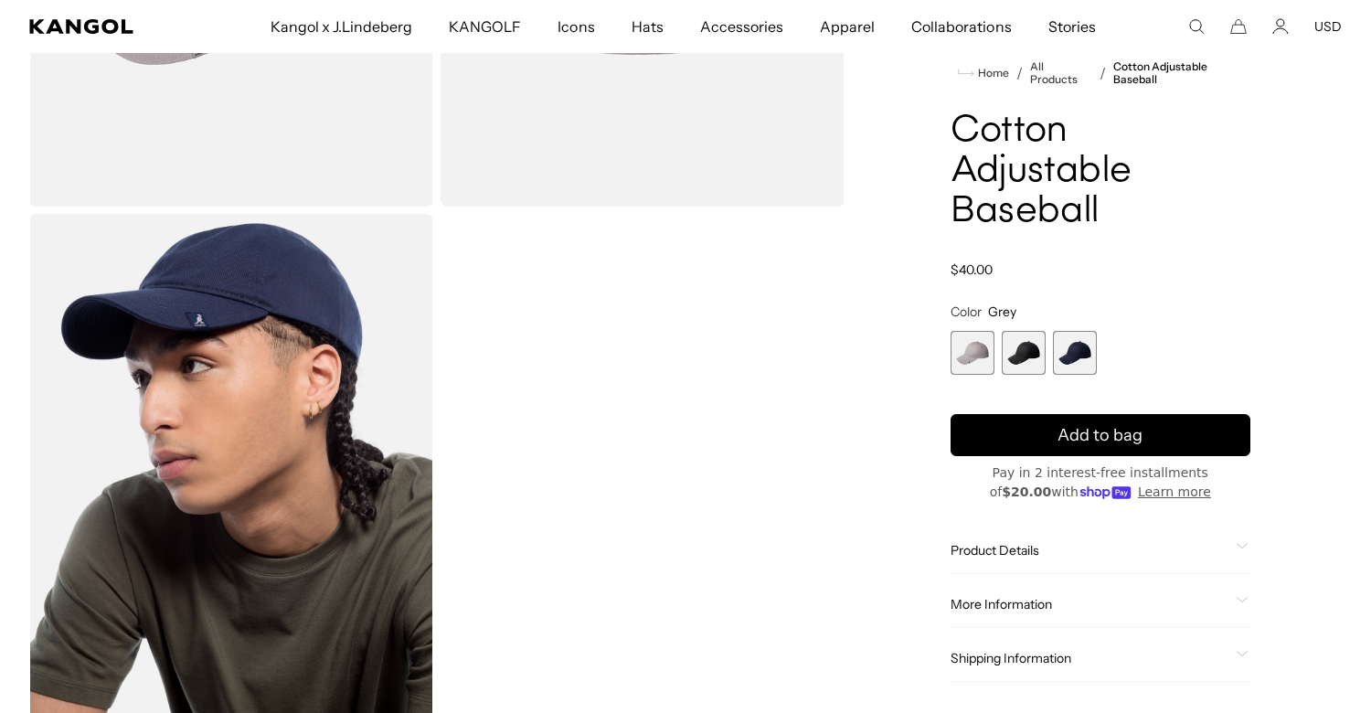
click at [1019, 348] on span "2 of 3" at bounding box center [1024, 353] width 44 height 44
click at [1084, 345] on span "3 of 3" at bounding box center [1075, 353] width 44 height 44
click at [1019, 345] on span "2 of 3" at bounding box center [1024, 353] width 44 height 44
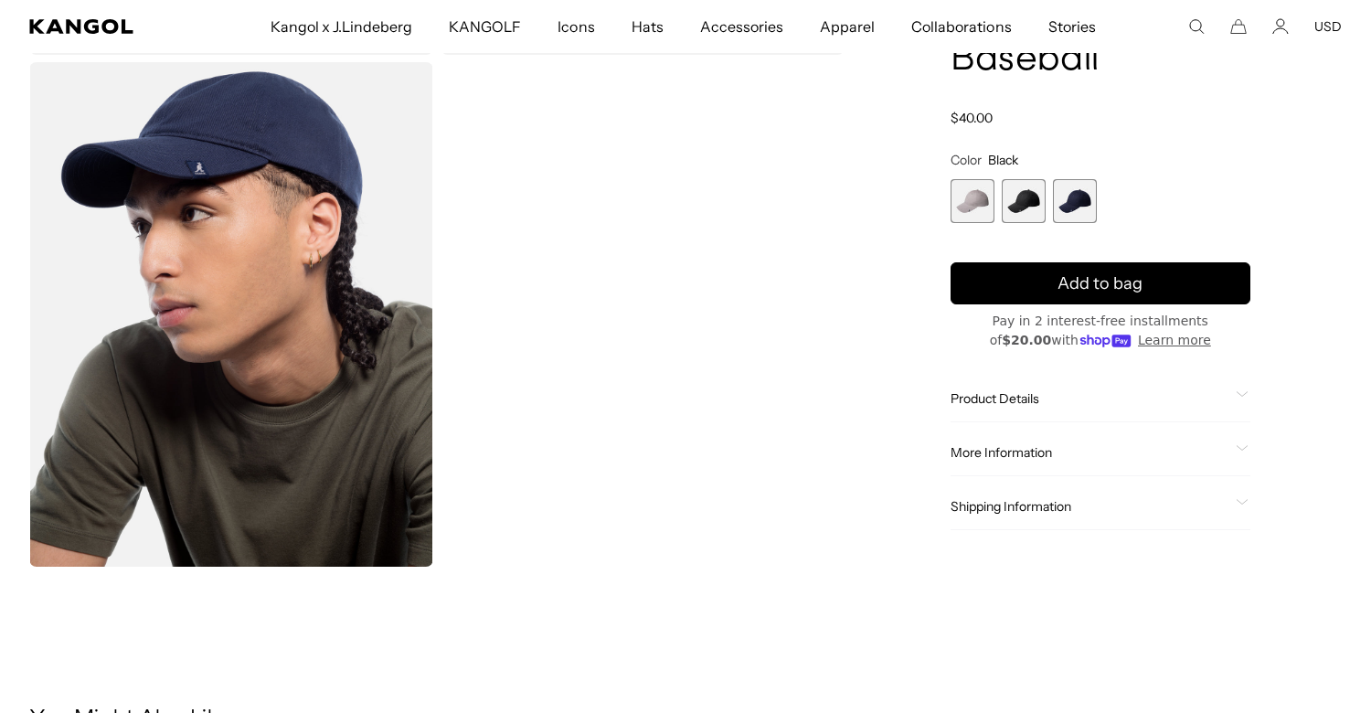
scroll to position [0, 377]
click at [973, 398] on span "Product Details" at bounding box center [1090, 398] width 279 height 16
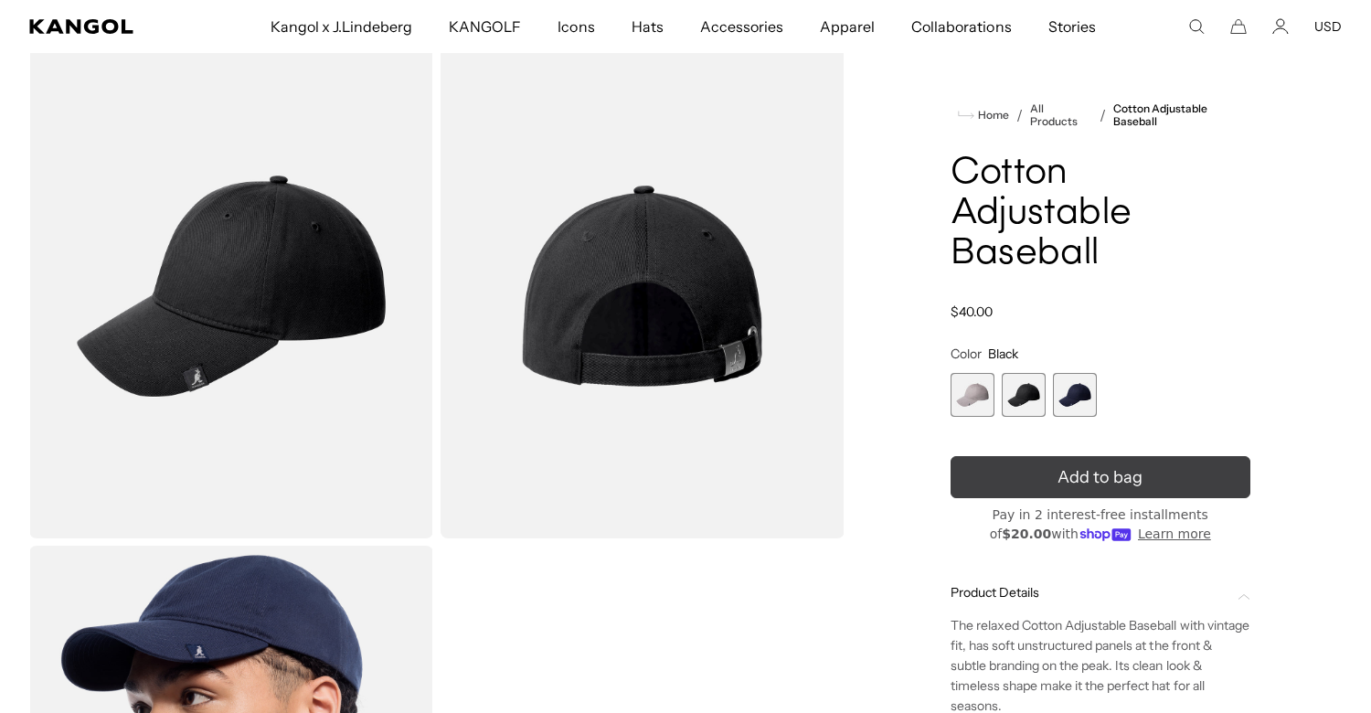
click at [1061, 468] on span "Add to bag" at bounding box center [1099, 477] width 85 height 25
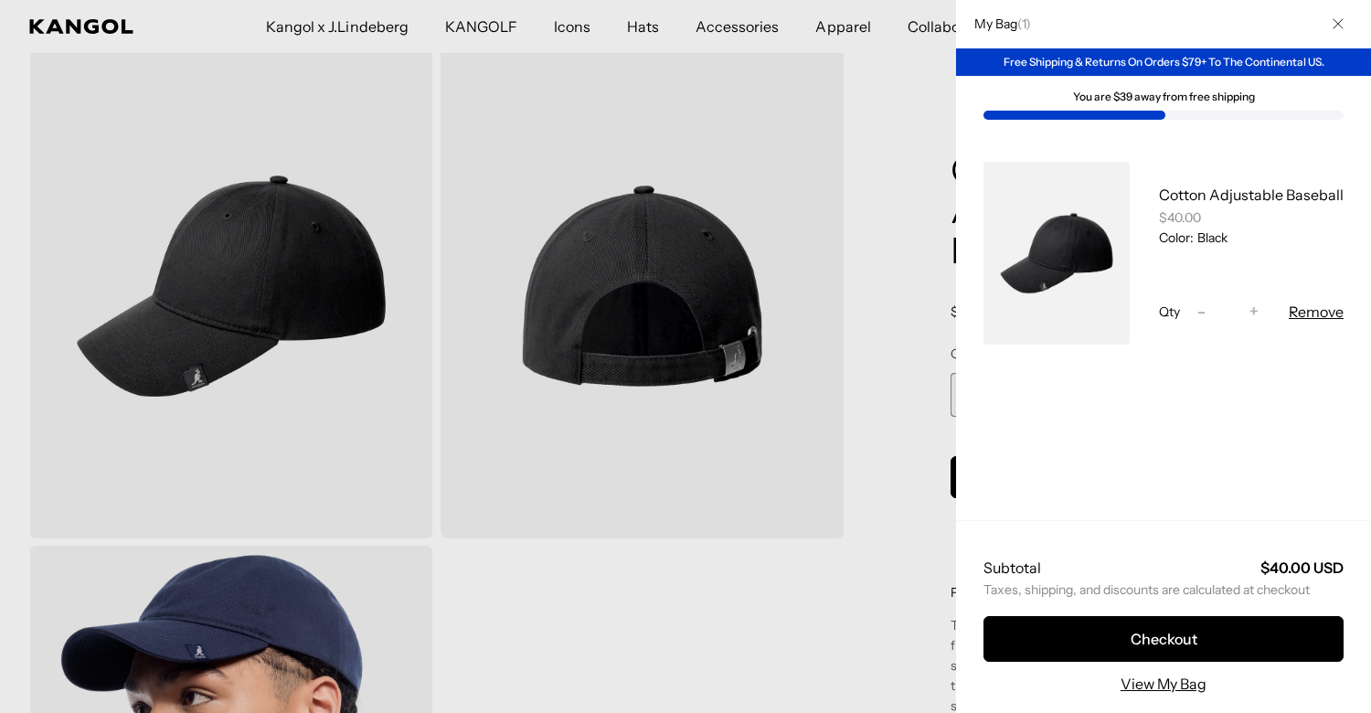
click at [1344, 19] on icon "Close" at bounding box center [1338, 23] width 11 height 11
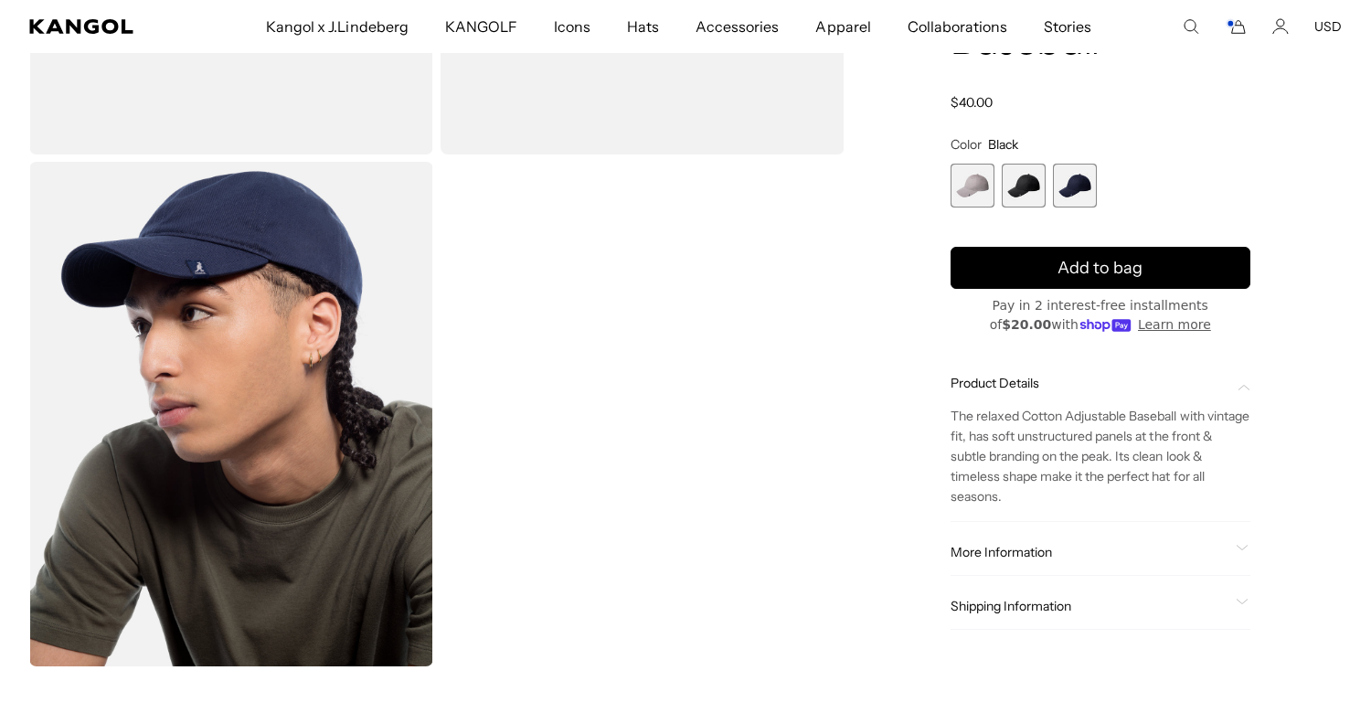
scroll to position [0, 0]
click at [982, 605] on span "Shipping Information" at bounding box center [1090, 606] width 279 height 16
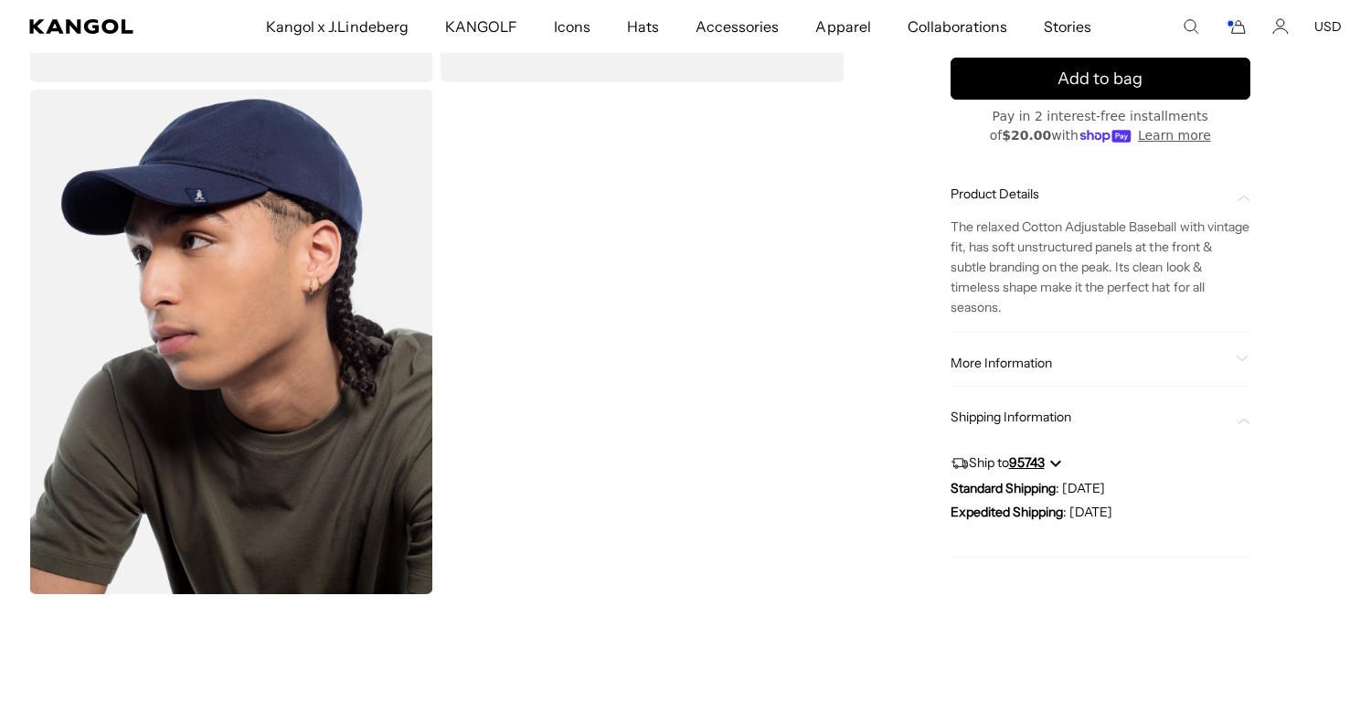
scroll to position [557, 0]
